Goal: Information Seeking & Learning: Learn about a topic

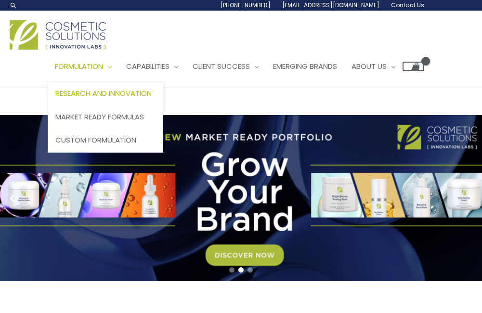
click at [77, 98] on span "Research and Innovation" at bounding box center [103, 93] width 96 height 10
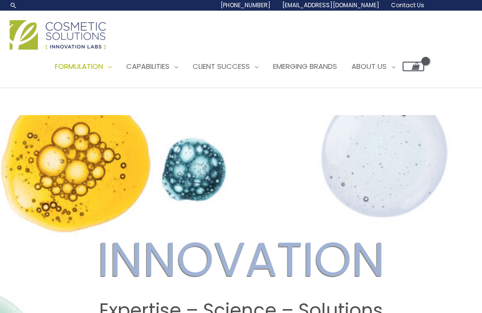
click at [13, 9] on link "Search icon link" at bounding box center [14, 5] width 8 height 8
click at [0, 0] on input "Search..." at bounding box center [0, 0] width 0 height 0
type input "vitamin c serum"
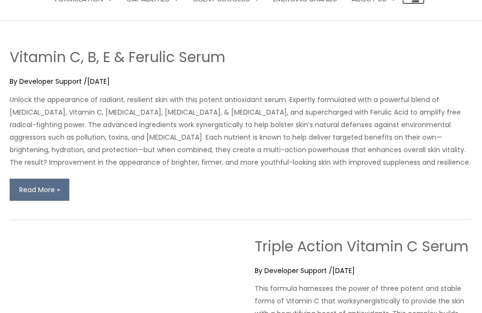
scroll to position [48, 0]
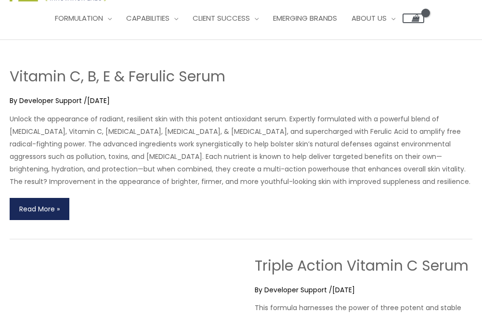
click at [64, 213] on link "Vitamin C, B, E & Ferulic Serum Read More »" at bounding box center [40, 209] width 60 height 22
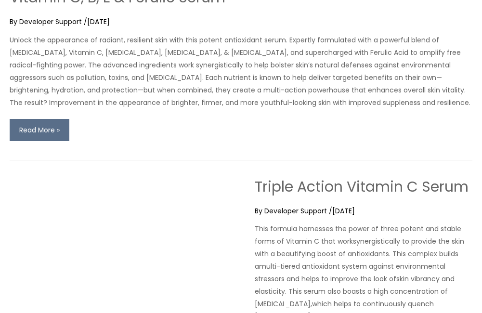
scroll to position [145, 0]
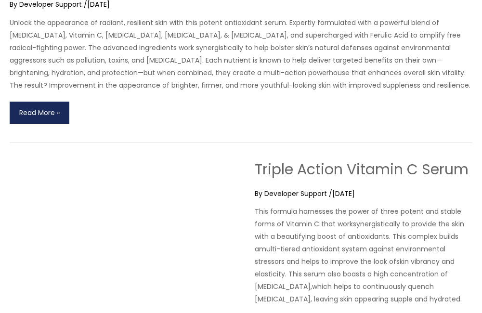
click at [58, 110] on link "Vitamin C, B, E & Ferulic Serum Read More »" at bounding box center [40, 113] width 60 height 22
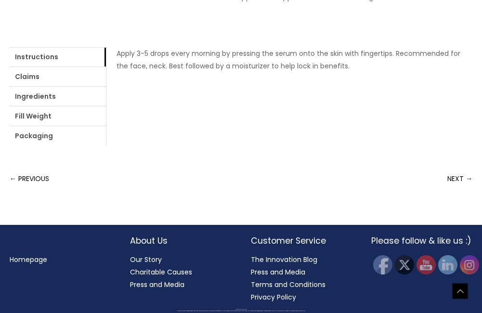
scroll to position [578, 0]
click at [106, 106] on link "Ingredients" at bounding box center [58, 96] width 96 height 19
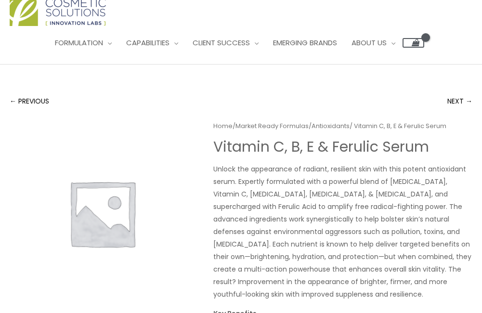
scroll to position [0, 0]
